Goal: Transaction & Acquisition: Subscribe to service/newsletter

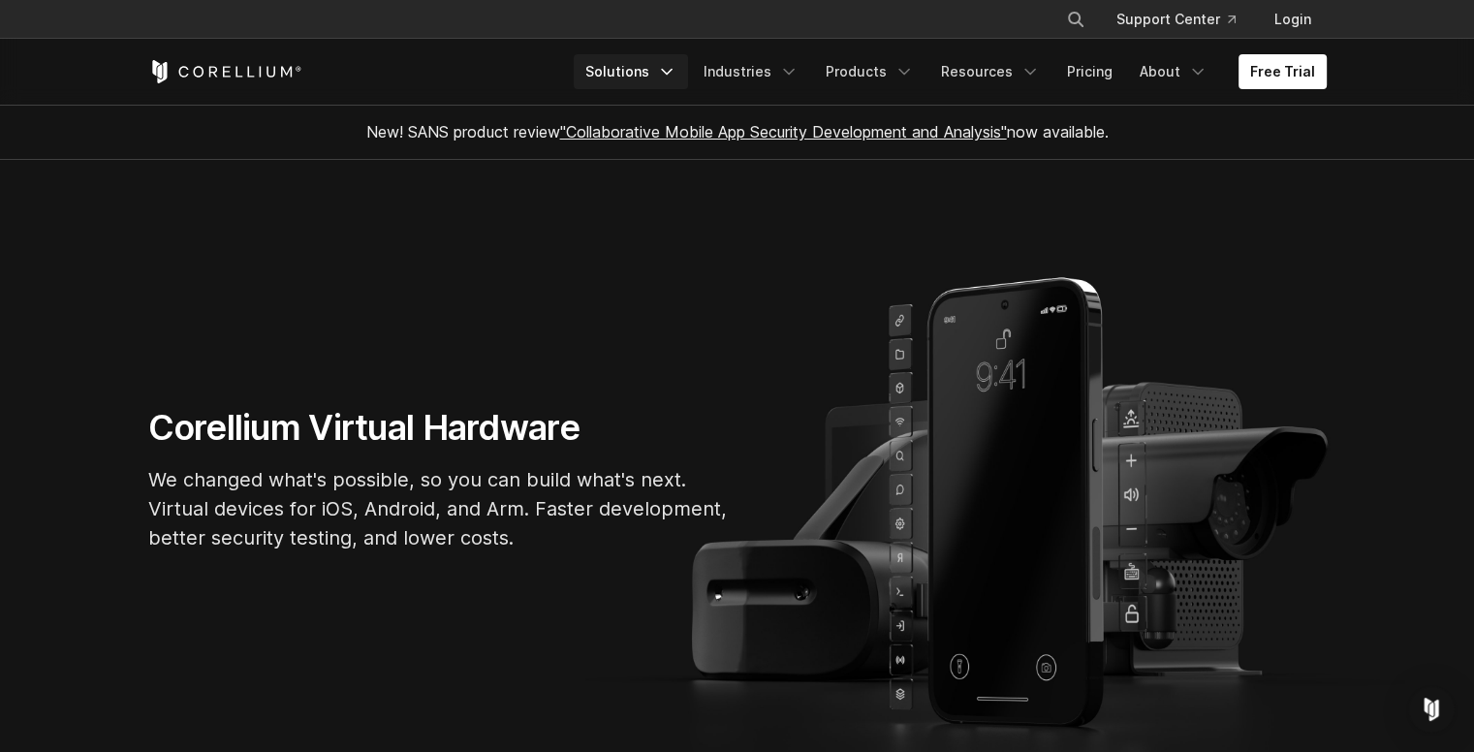
click at [621, 66] on link "Solutions" at bounding box center [631, 71] width 114 height 35
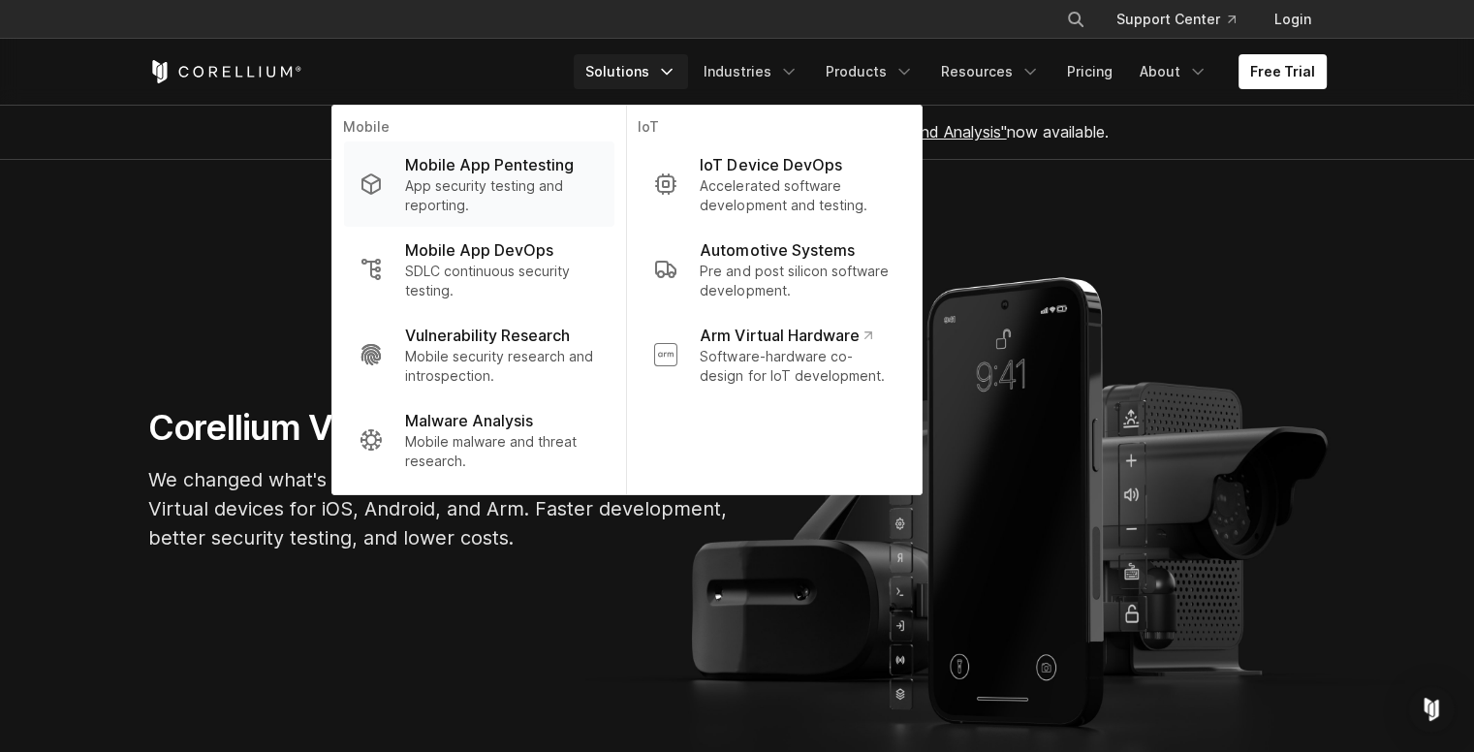
click at [525, 183] on p "App security testing and reporting." at bounding box center [501, 195] width 193 height 39
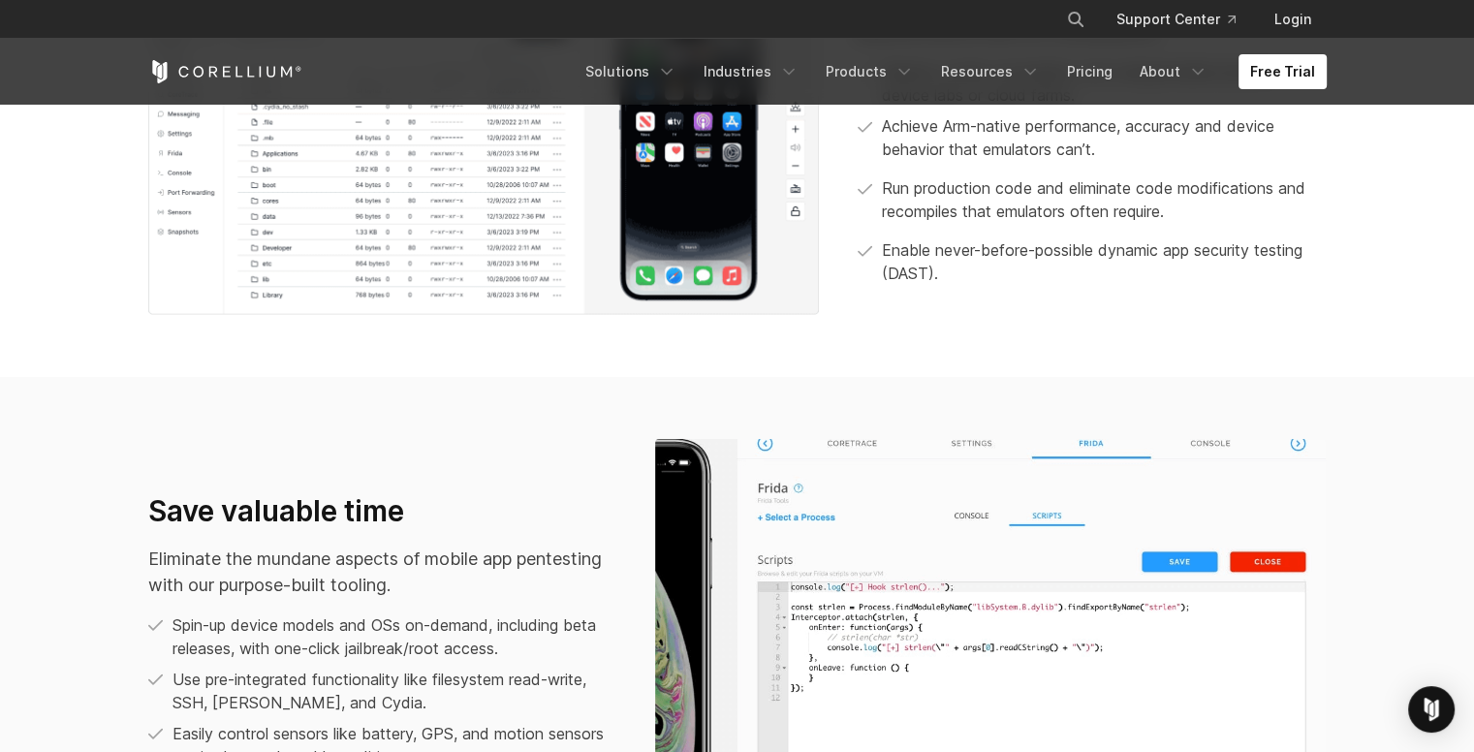
scroll to position [1004, 0]
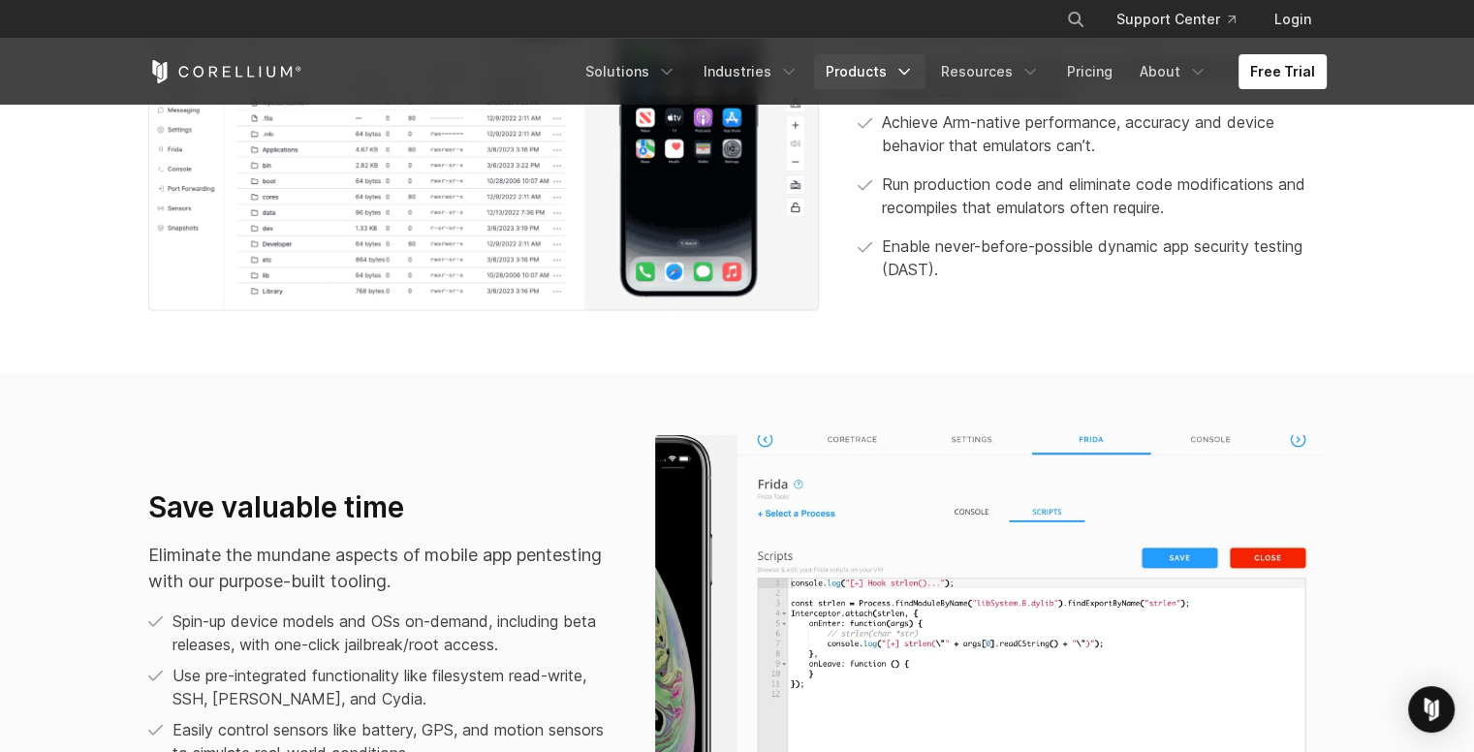
click at [903, 70] on icon "Navigation Menu" at bounding box center [903, 71] width 19 height 19
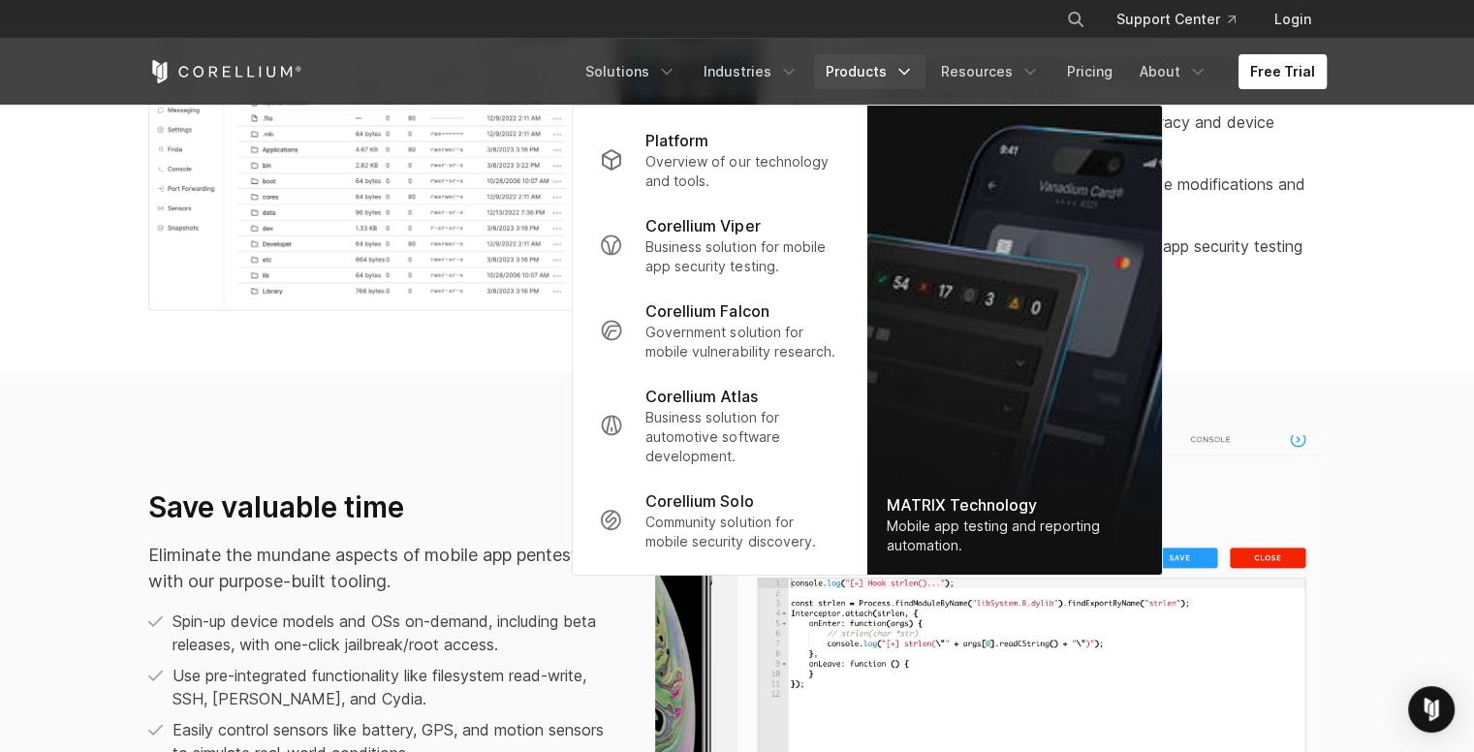
click at [1265, 73] on link "Free Trial" at bounding box center [1282, 71] width 88 height 35
